Goal: Navigation & Orientation: Find specific page/section

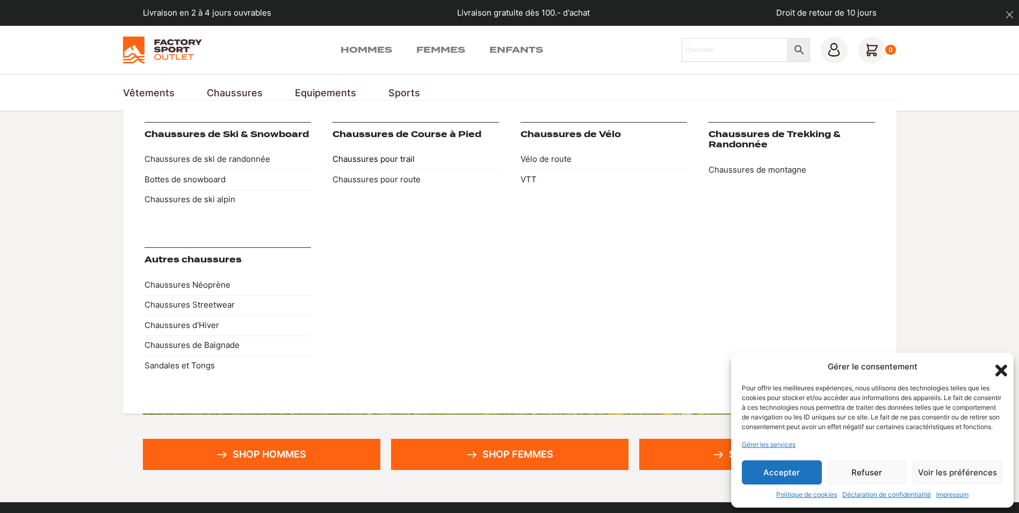
click at [361, 157] on link "Chaussures pour trail" at bounding box center [416, 159] width 167 height 20
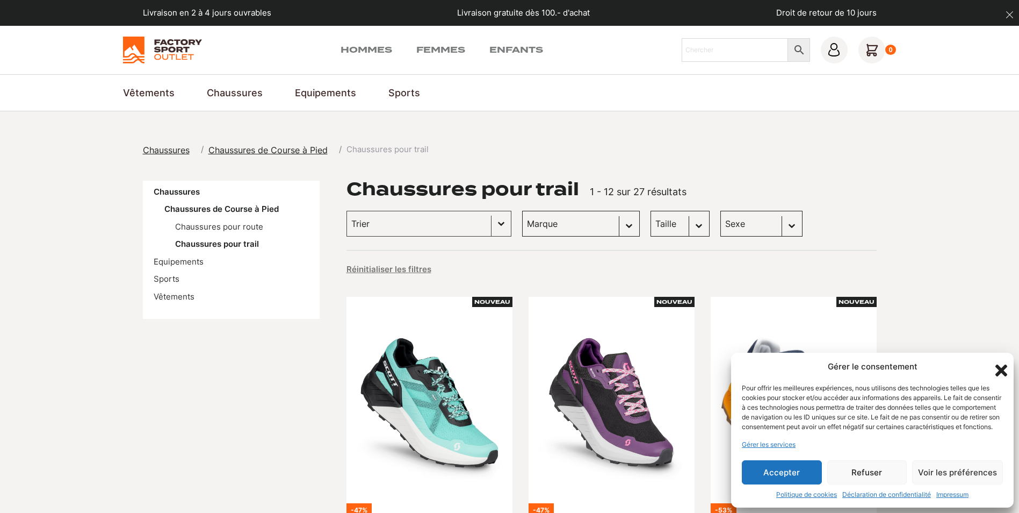
click at [849, 471] on button "Refuser" at bounding box center [867, 472] width 80 height 24
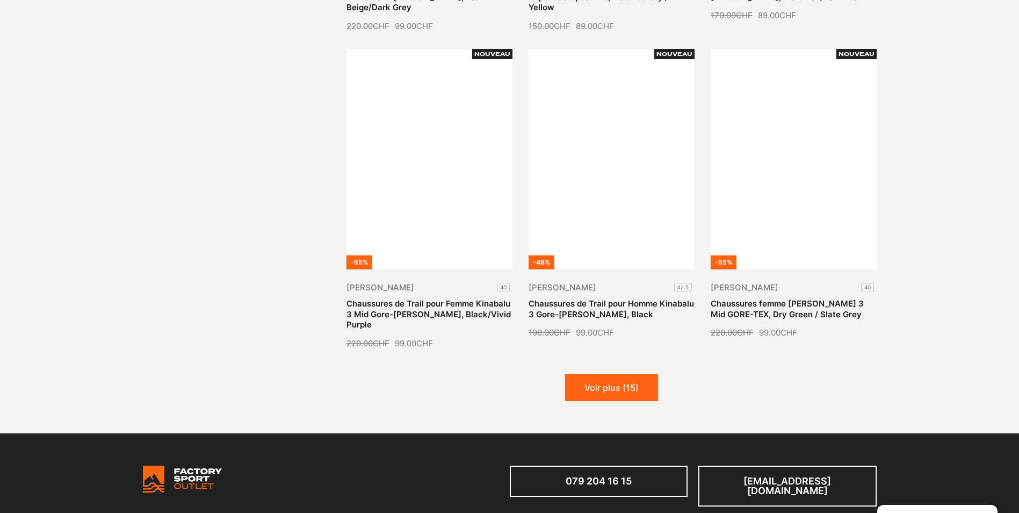
scroll to position [1188, 0]
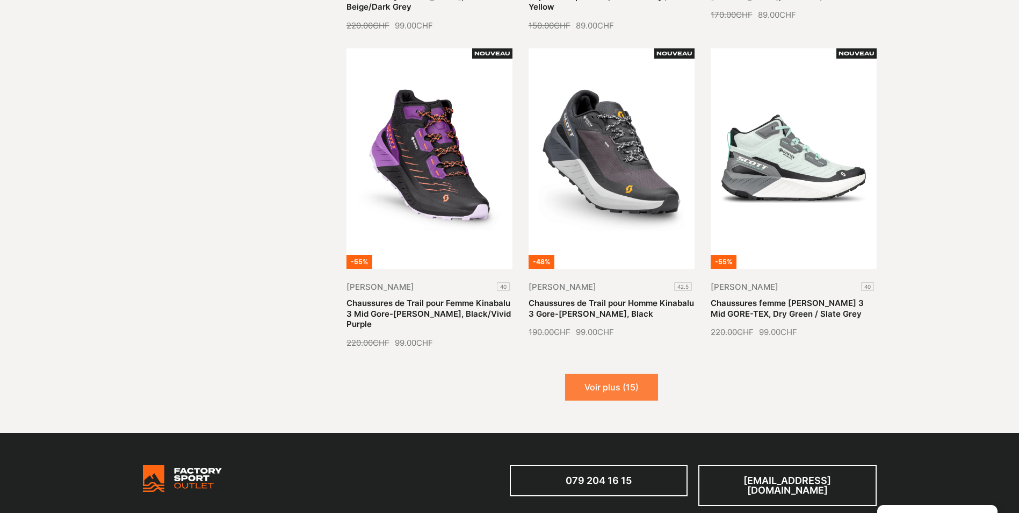
click at [592, 373] on button "Voir plus (15)" at bounding box center [611, 386] width 93 height 27
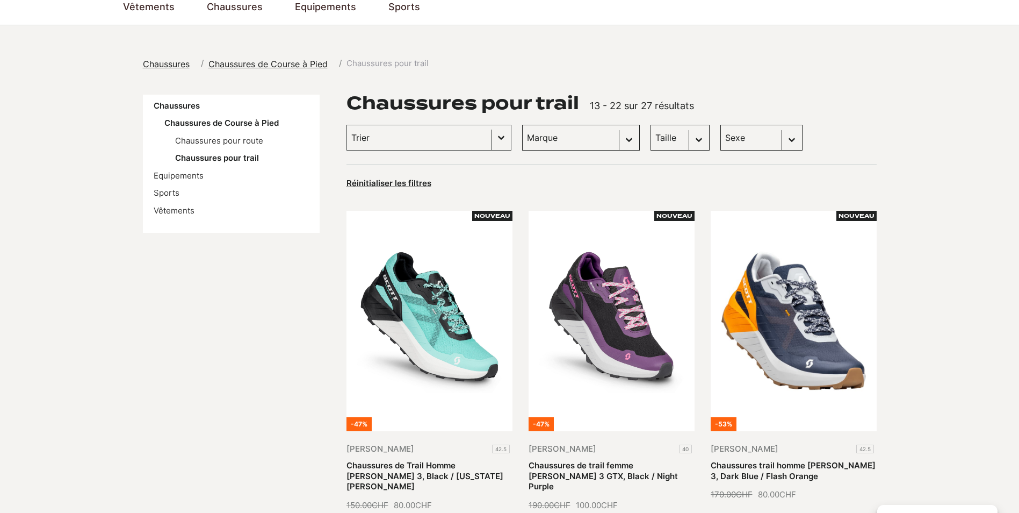
scroll to position [0, 0]
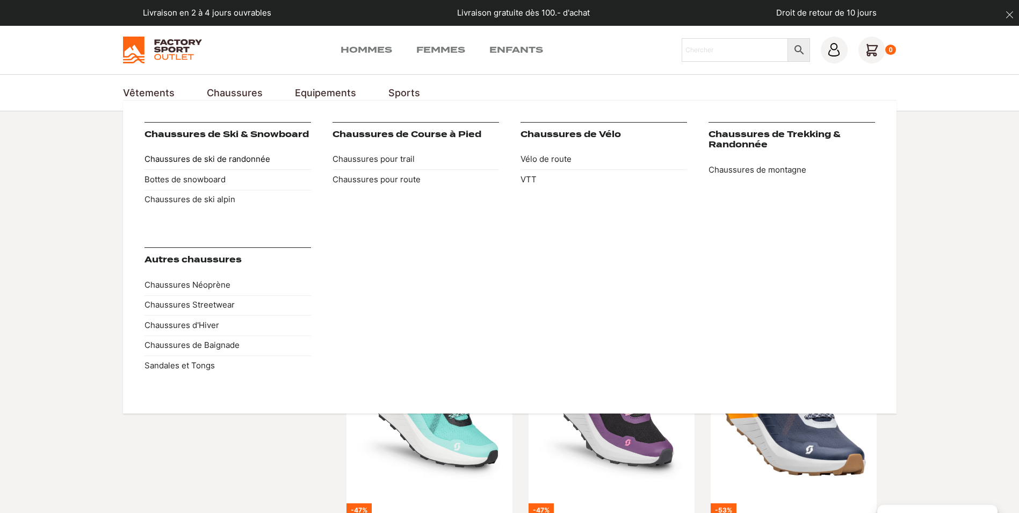
click at [230, 156] on link "Chaussures de ski de randonnée" at bounding box center [228, 159] width 167 height 20
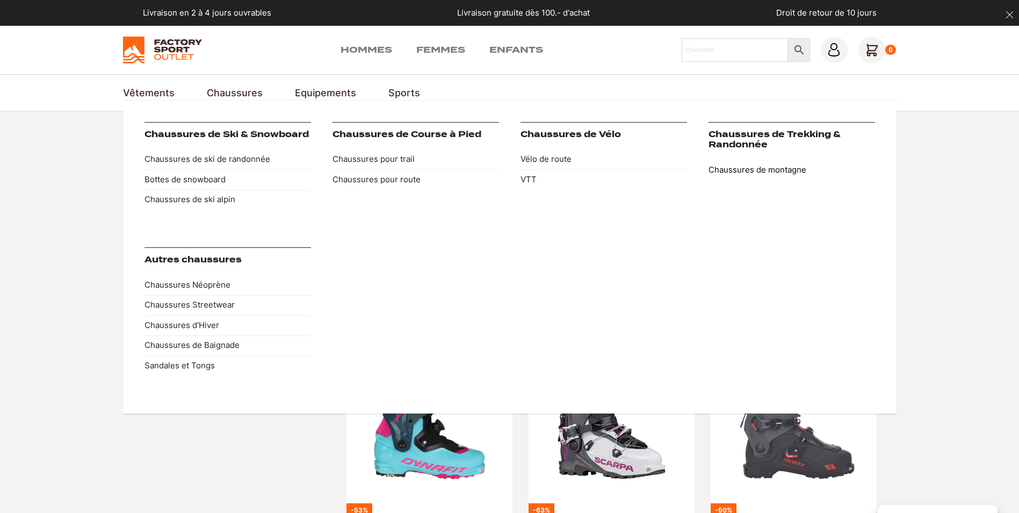
click at [721, 170] on link "Chaussures de montagne" at bounding box center [792, 170] width 167 height 20
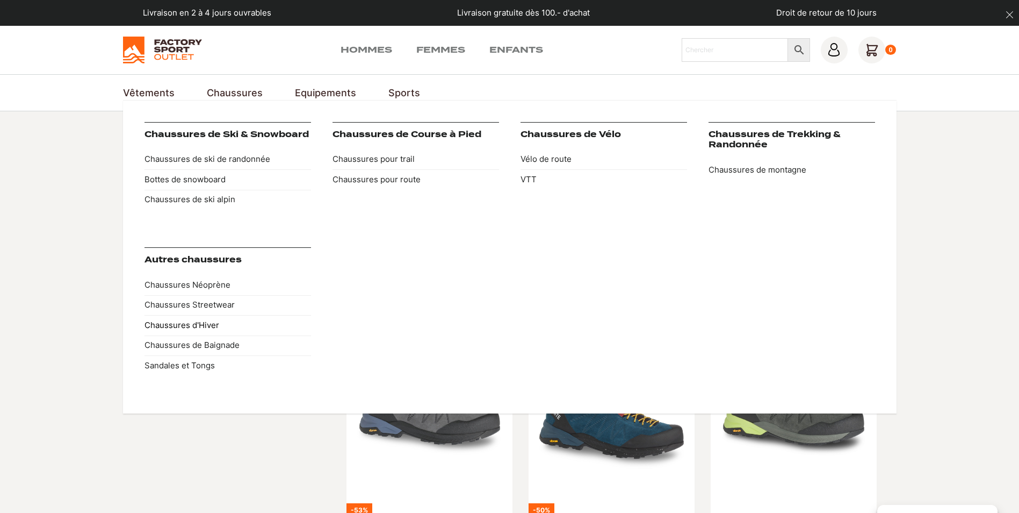
click at [199, 325] on link "Chaussures d'Hiver" at bounding box center [228, 325] width 167 height 20
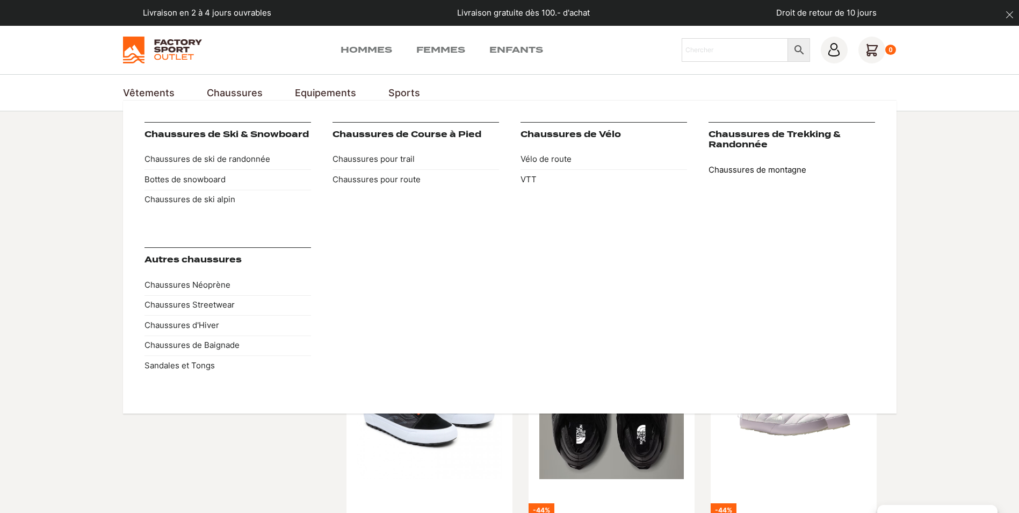
click at [720, 168] on link "Chaussures de montagne" at bounding box center [792, 170] width 167 height 20
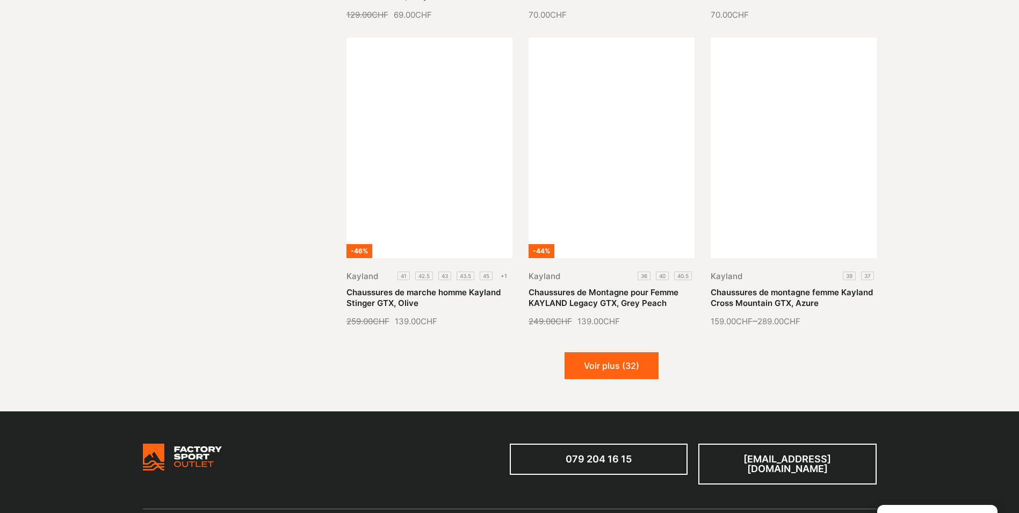
scroll to position [1225, 0]
